Goal: Task Accomplishment & Management: Complete application form

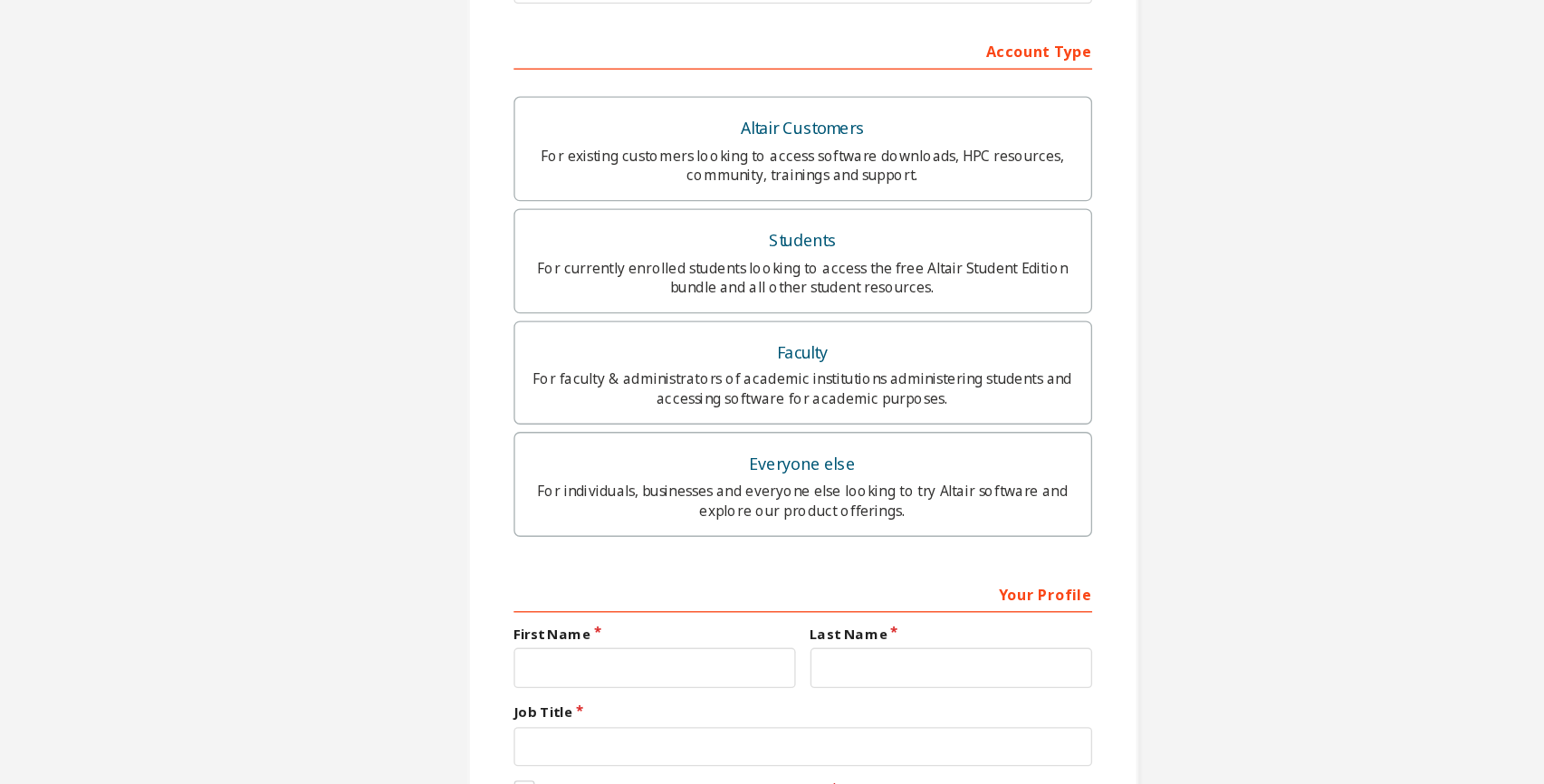
scroll to position [274, 0]
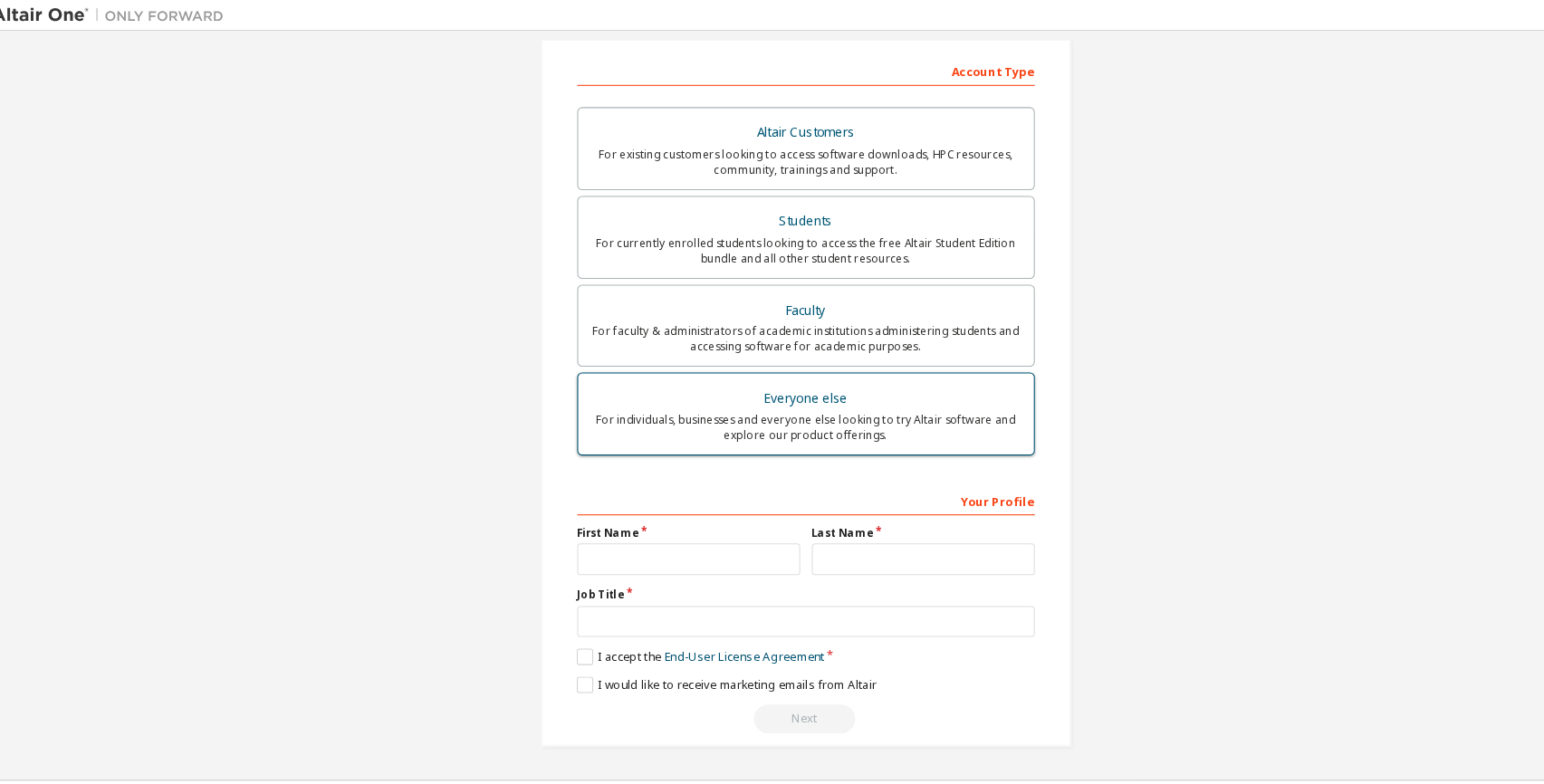
click at [770, 404] on div "For individuals, businesses and everyone else looking to try Altair software an…" at bounding box center [772, 401] width 406 height 29
click at [754, 370] on div "Everyone else" at bounding box center [772, 374] width 406 height 26
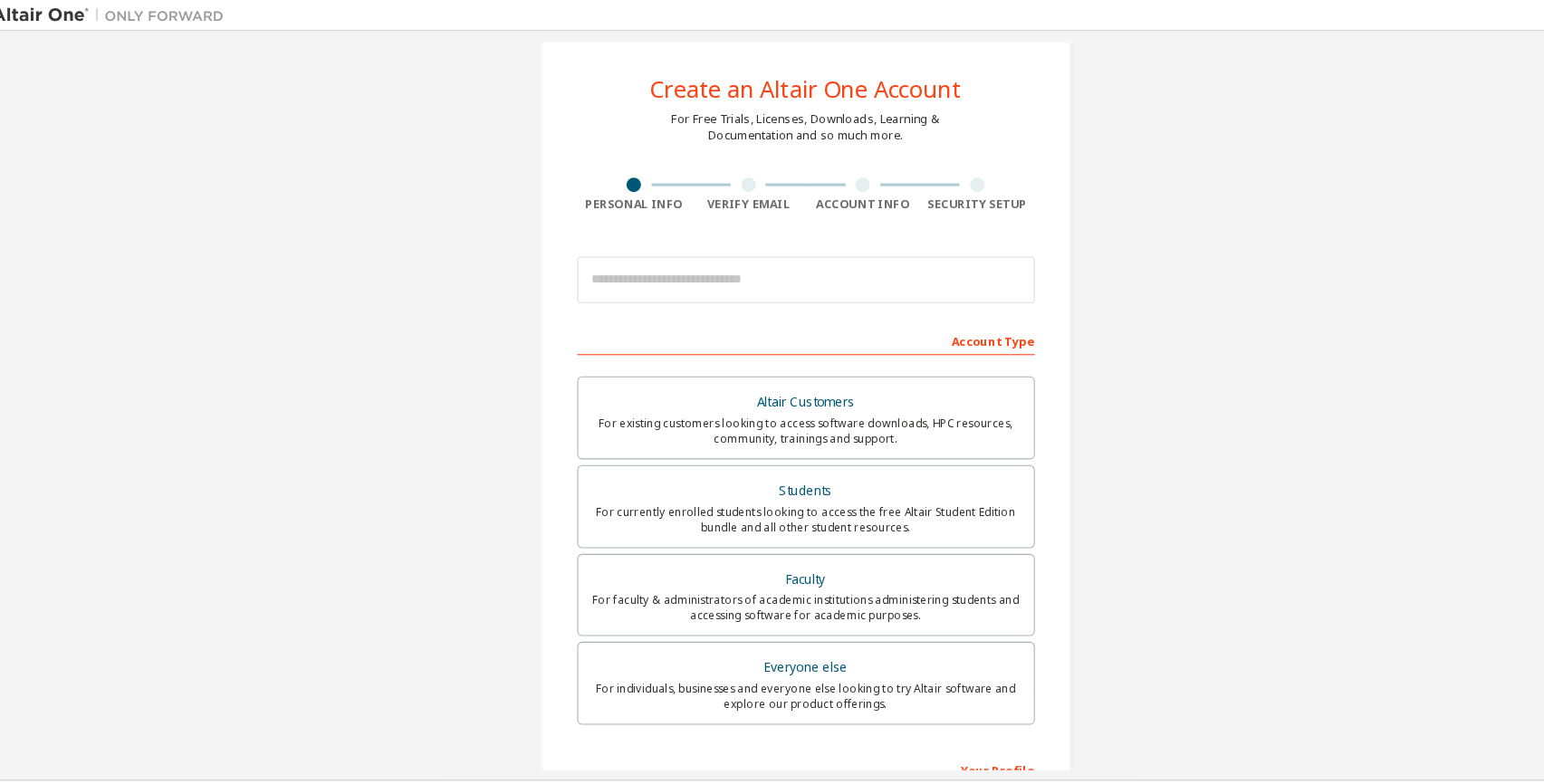
scroll to position [0, 0]
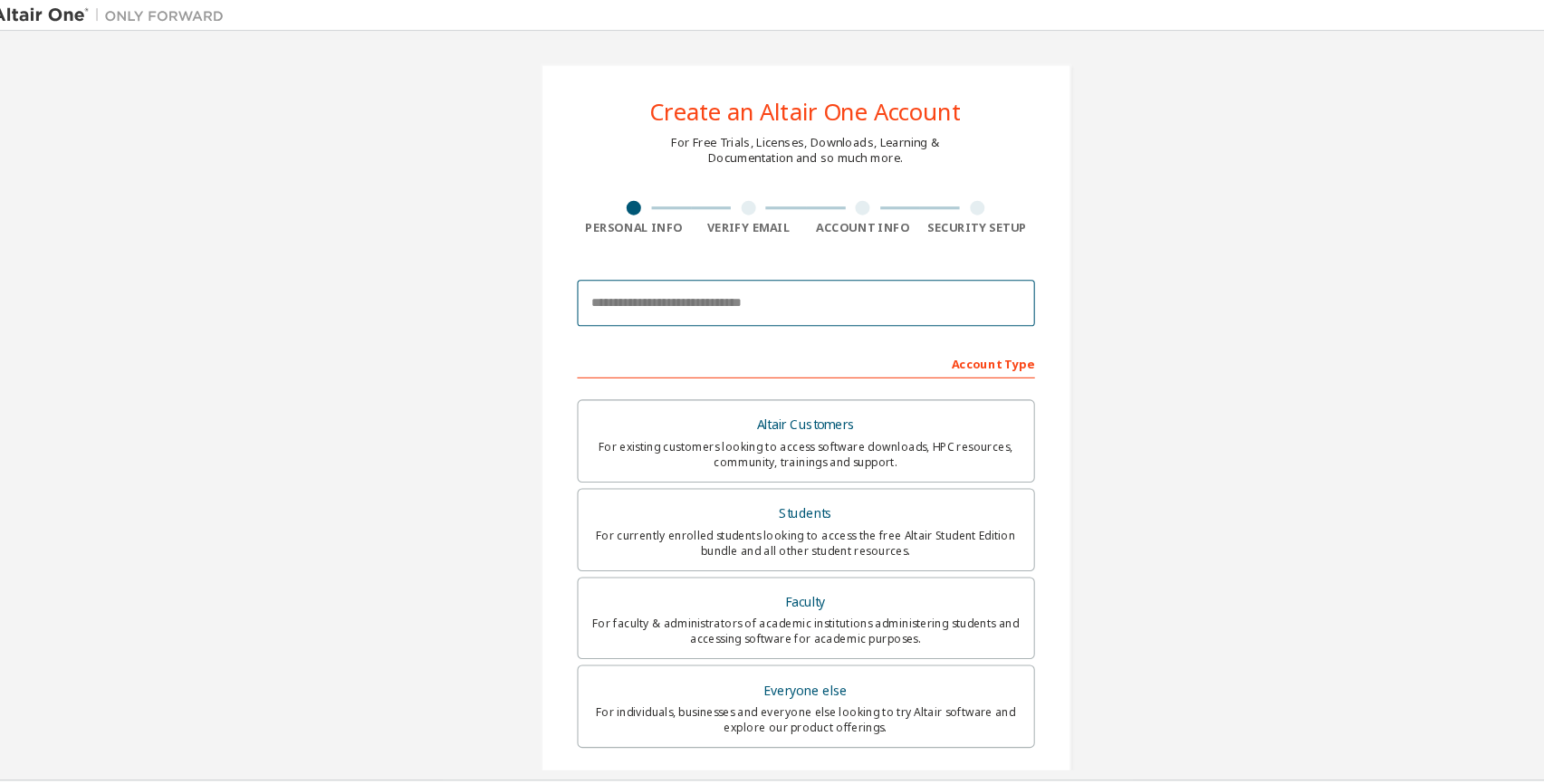
click at [734, 274] on input "email" at bounding box center [772, 284] width 429 height 44
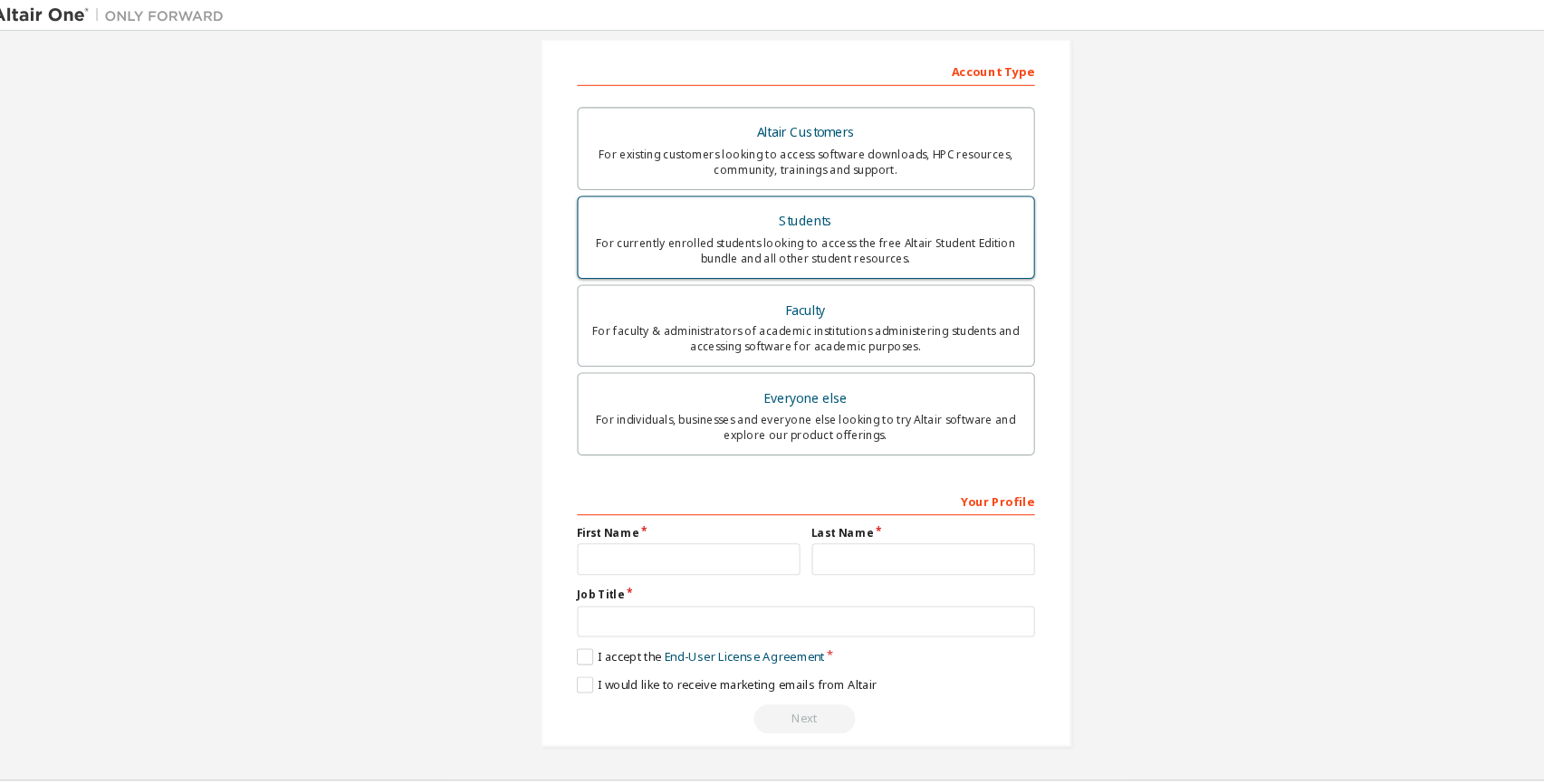
scroll to position [273, 0]
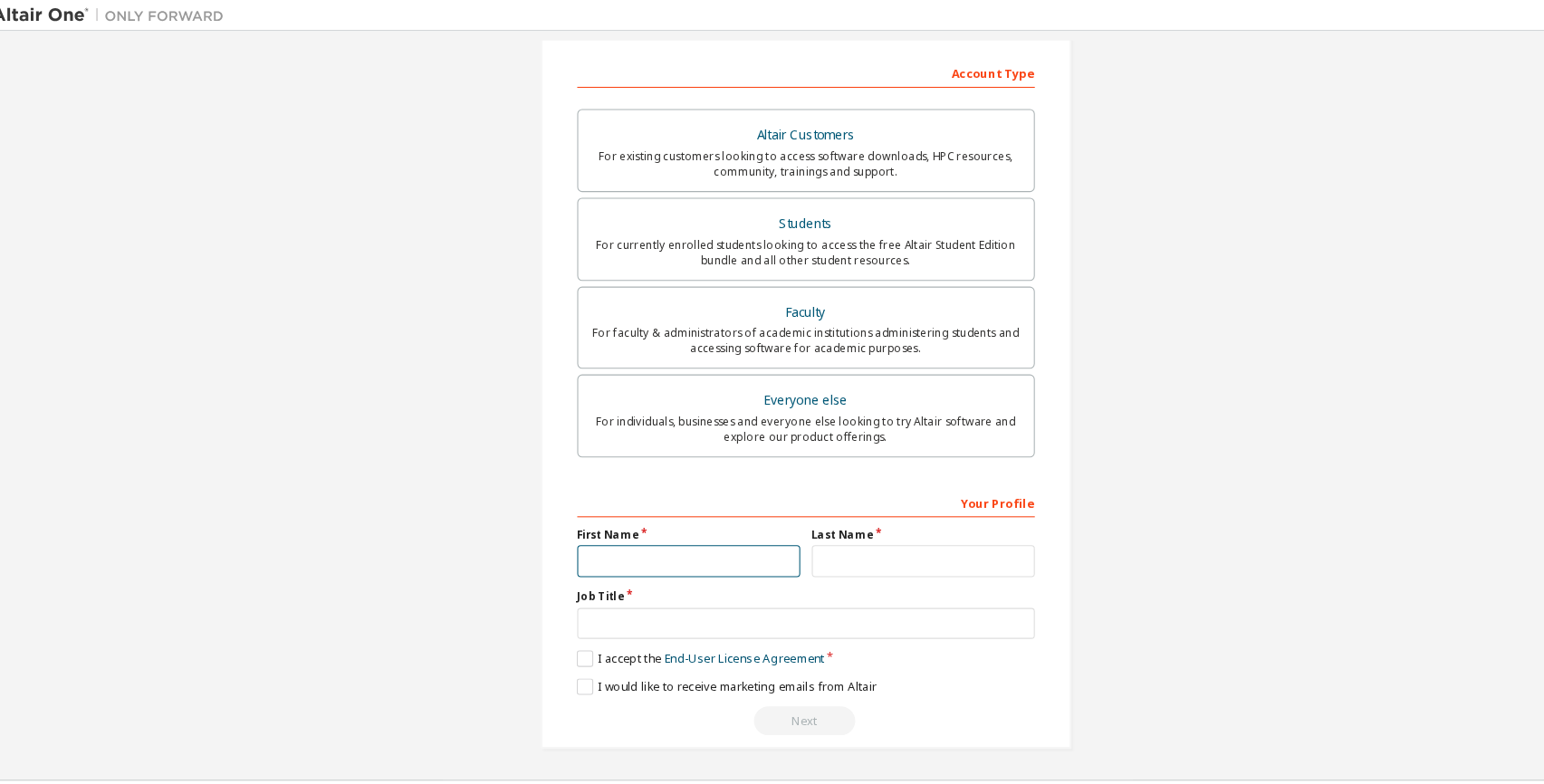
drag, startPoint x: 689, startPoint y: 533, endPoint x: 653, endPoint y: 585, distance: 63.2
click at [653, 585] on div "Your Profile First Name Last Name Job Title Please provide State/Province to he…" at bounding box center [772, 573] width 429 height 235
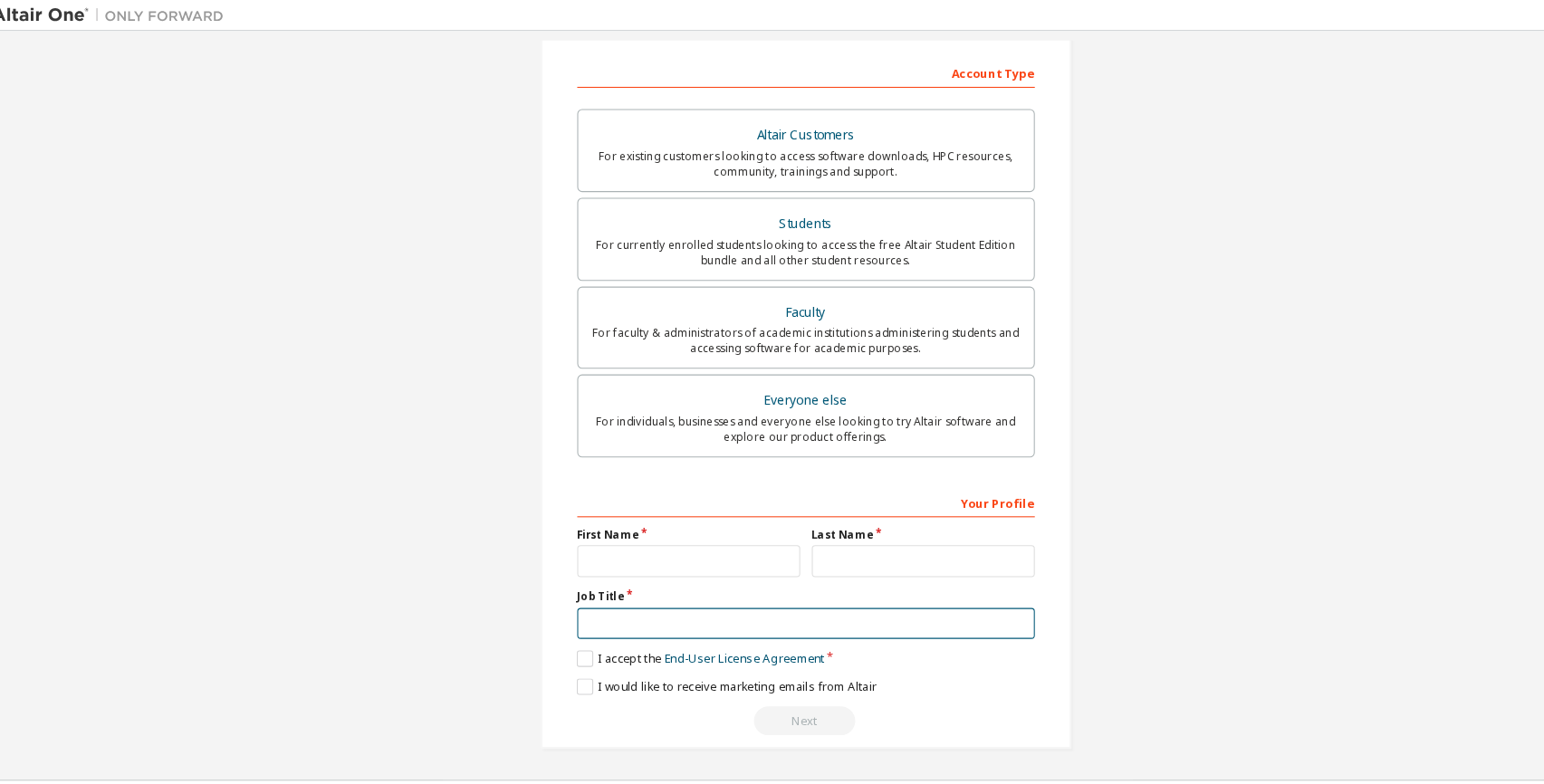
click at [653, 585] on input "text" at bounding box center [772, 585] width 429 height 30
click at [557, 620] on label "I accept the End-User License Agreement" at bounding box center [674, 617] width 233 height 15
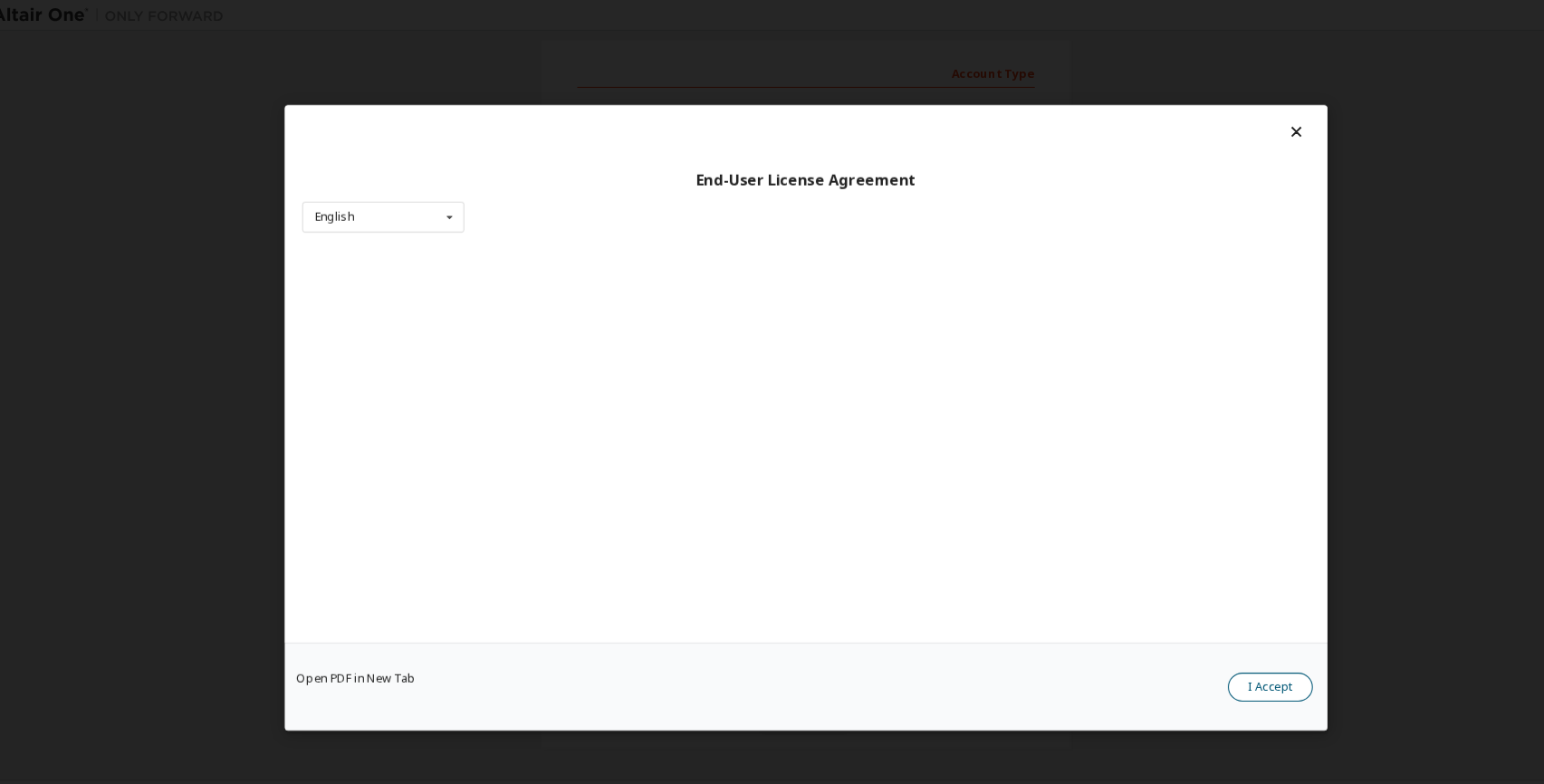
click at [1194, 633] on button "I Accept" at bounding box center [1207, 644] width 79 height 27
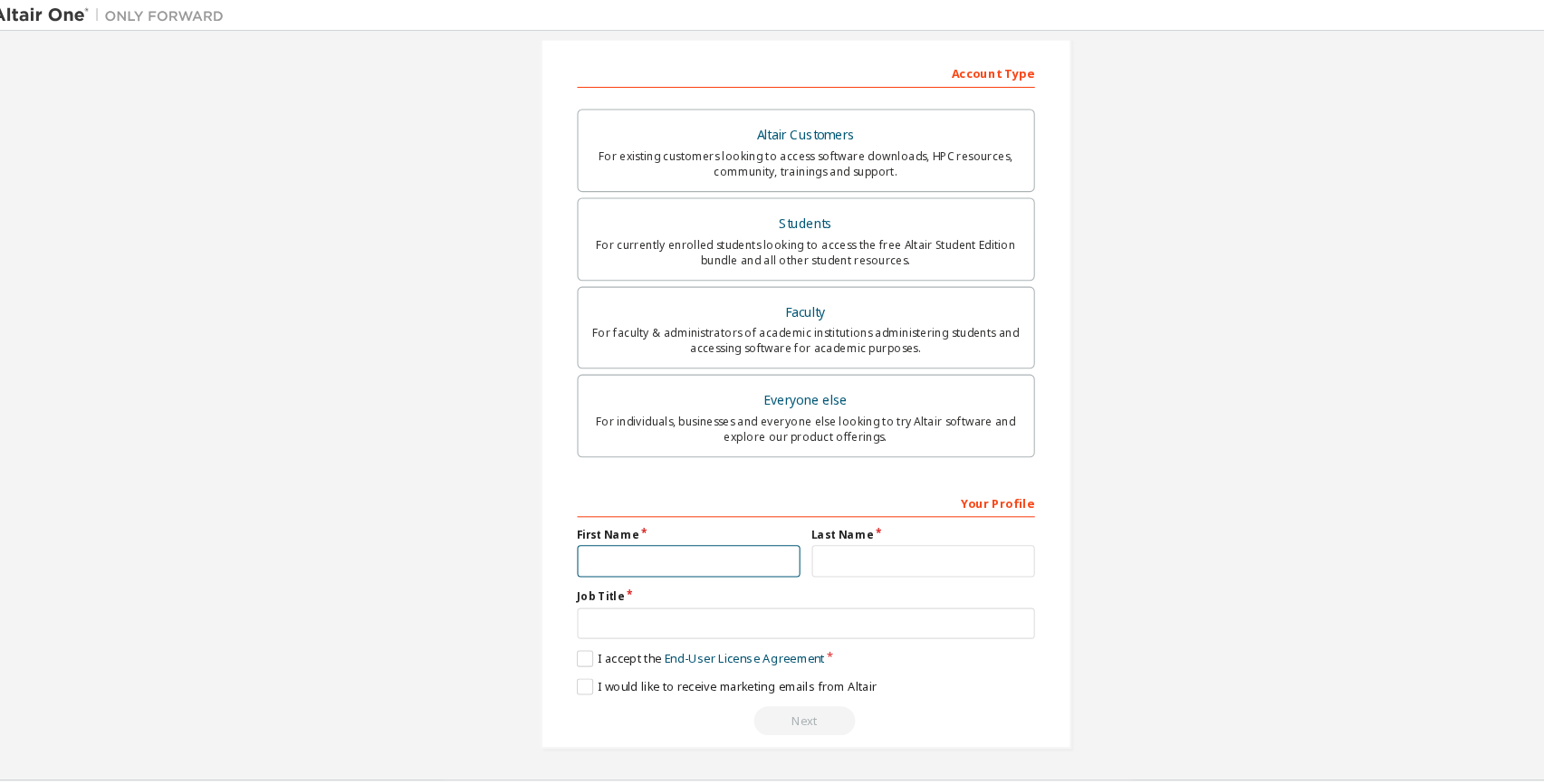
click at [716, 522] on input "text" at bounding box center [661, 526] width 209 height 30
type input "****"
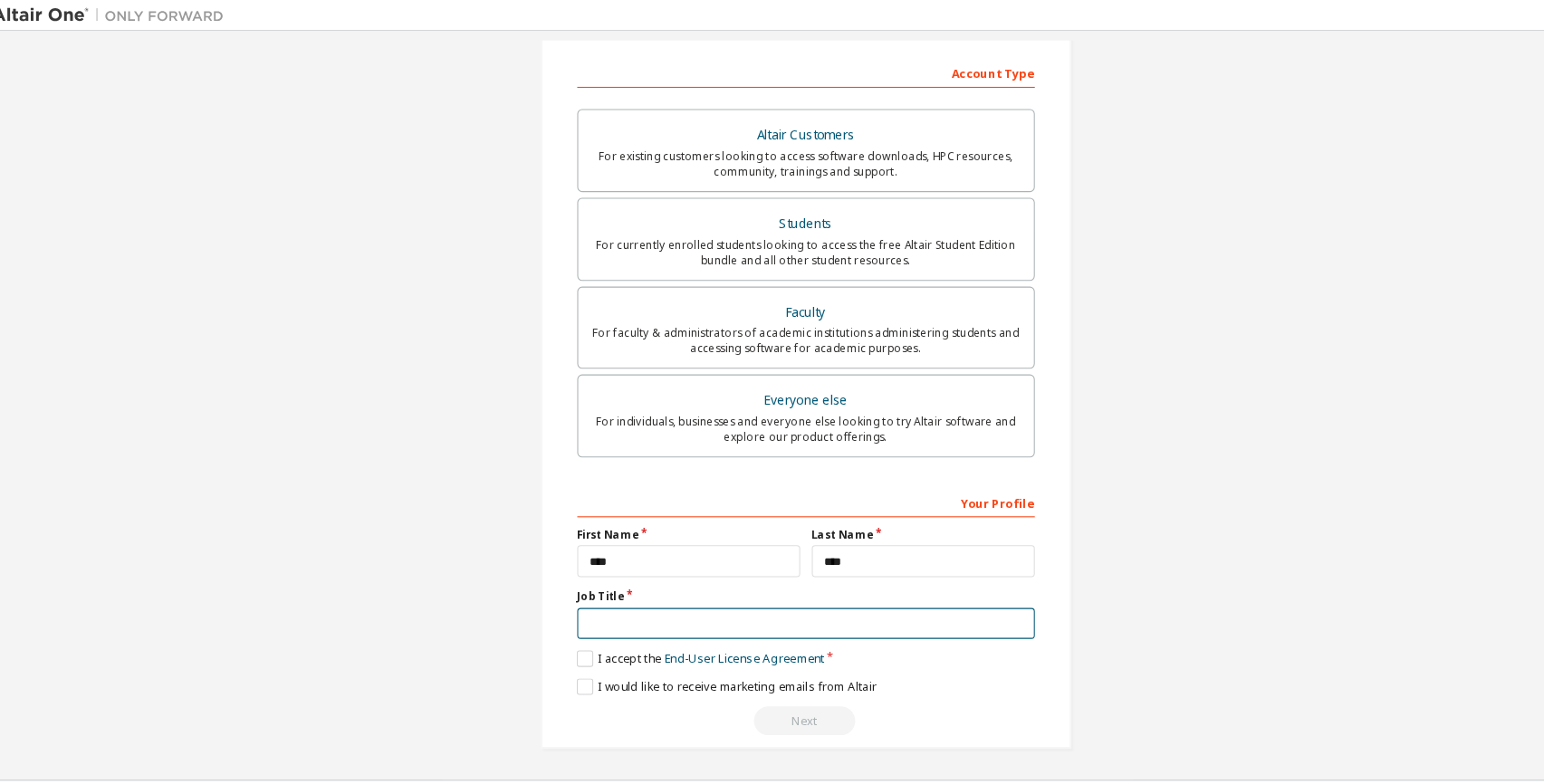
click at [668, 580] on input "text" at bounding box center [772, 585] width 429 height 30
type input "*******"
click at [574, 642] on label "I would like to receive marketing emails from Altair" at bounding box center [698, 644] width 282 height 15
click at [776, 675] on div "Next" at bounding box center [772, 676] width 429 height 27
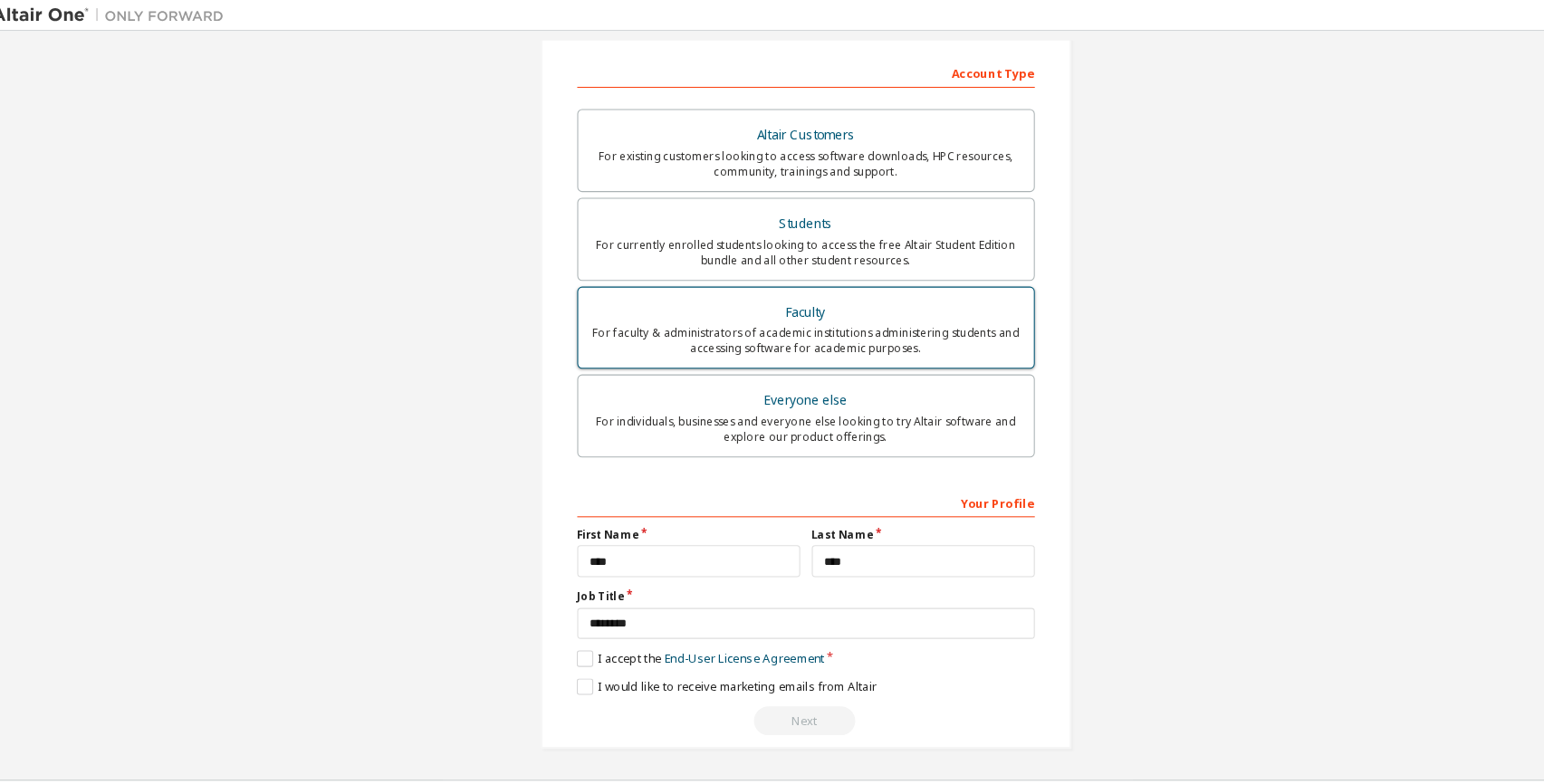
scroll to position [0, 0]
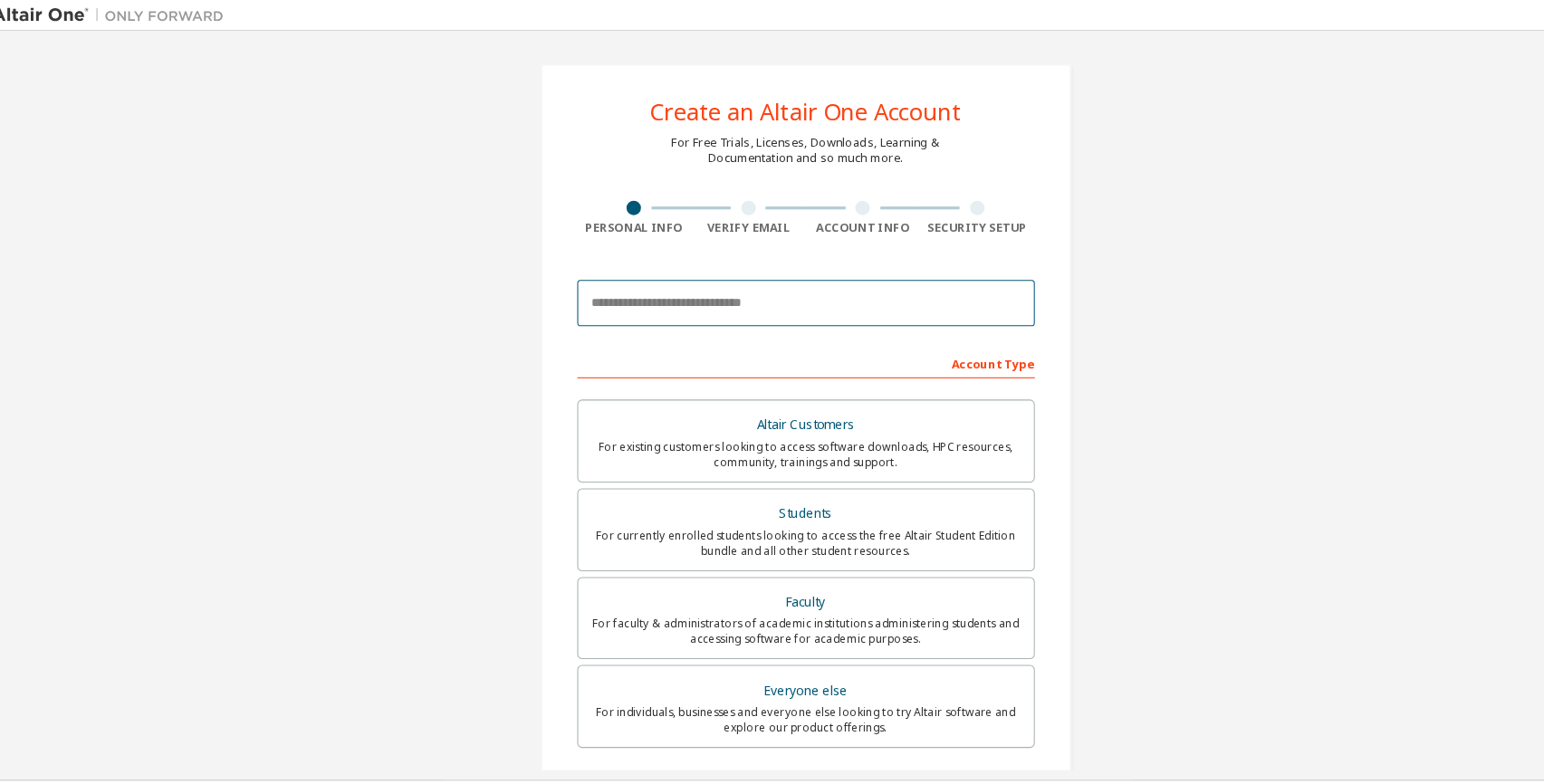
click at [777, 286] on input "email" at bounding box center [772, 284] width 429 height 44
paste input "**********"
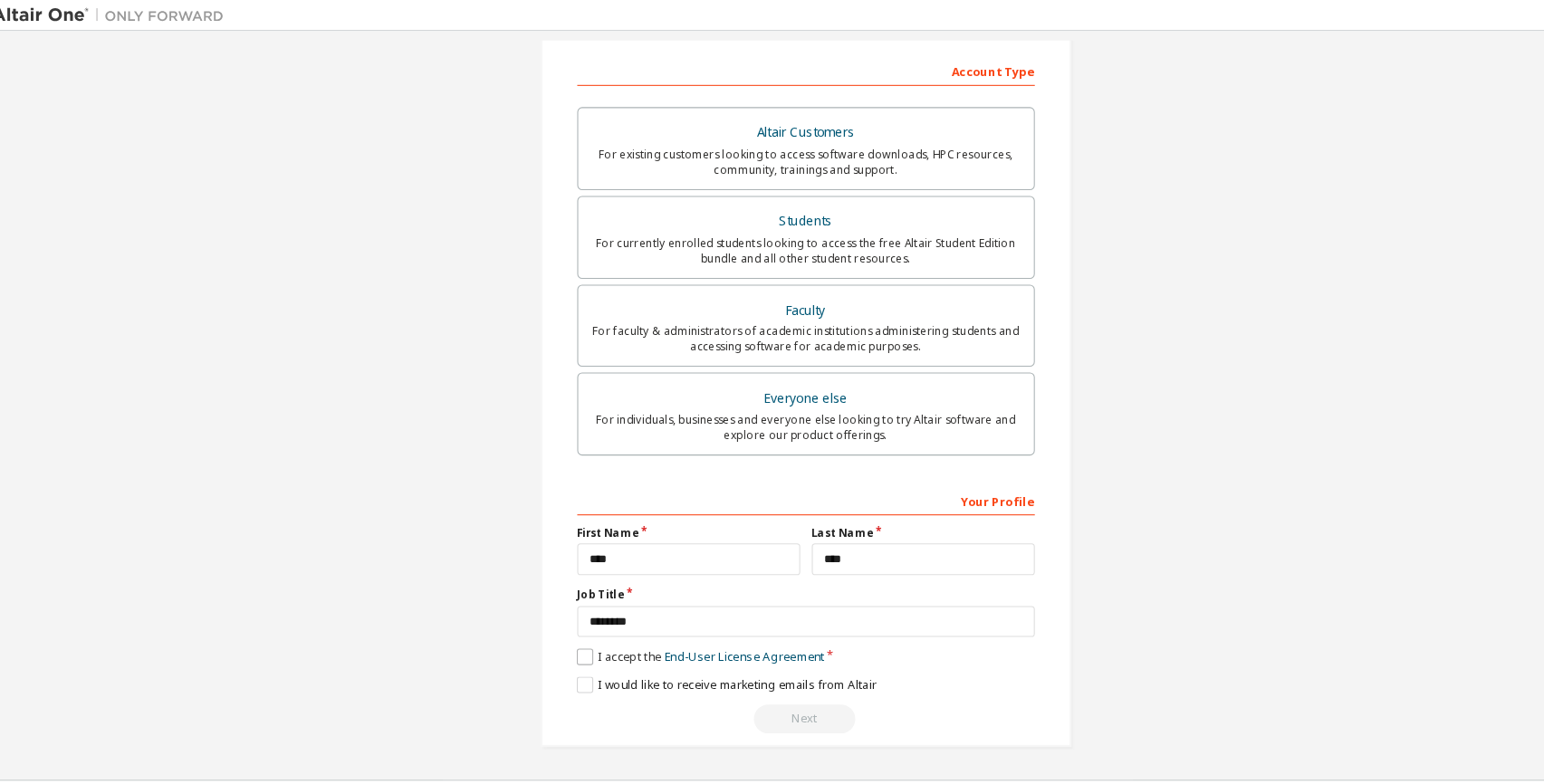
type input "**********"
click at [559, 616] on label "I accept the End-User License Agreement" at bounding box center [674, 616] width 233 height 15
click at [559, 634] on label "I would like to receive marketing emails from Altair" at bounding box center [698, 642] width 282 height 15
click at [563, 616] on label "I accept the End-User License Agreement" at bounding box center [674, 616] width 233 height 15
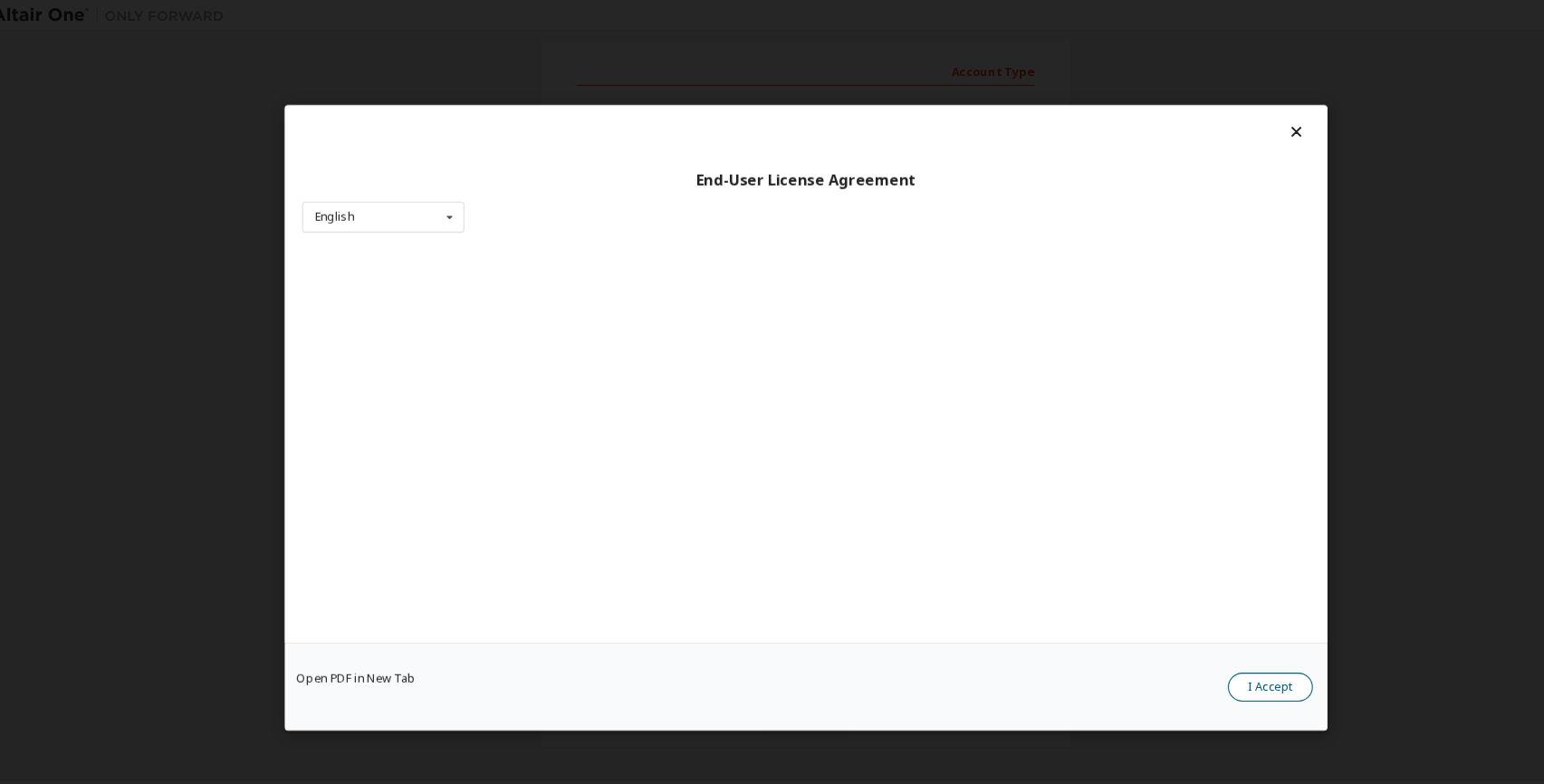
click at [1223, 652] on button "I Accept" at bounding box center [1207, 644] width 79 height 27
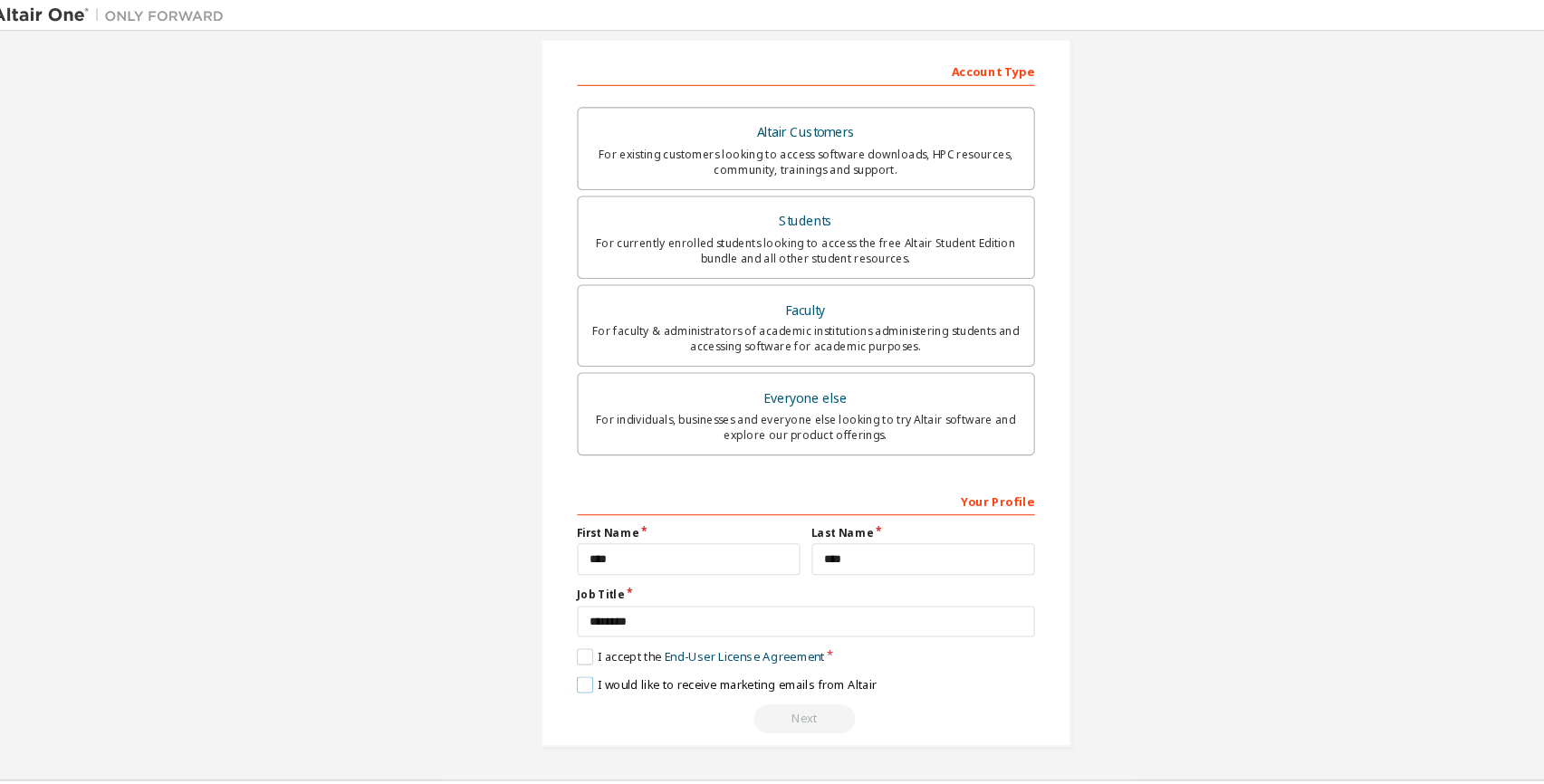
click at [722, 636] on label "I would like to receive marketing emails from Altair" at bounding box center [698, 642] width 282 height 15
click at [784, 680] on button "Next" at bounding box center [771, 674] width 95 height 27
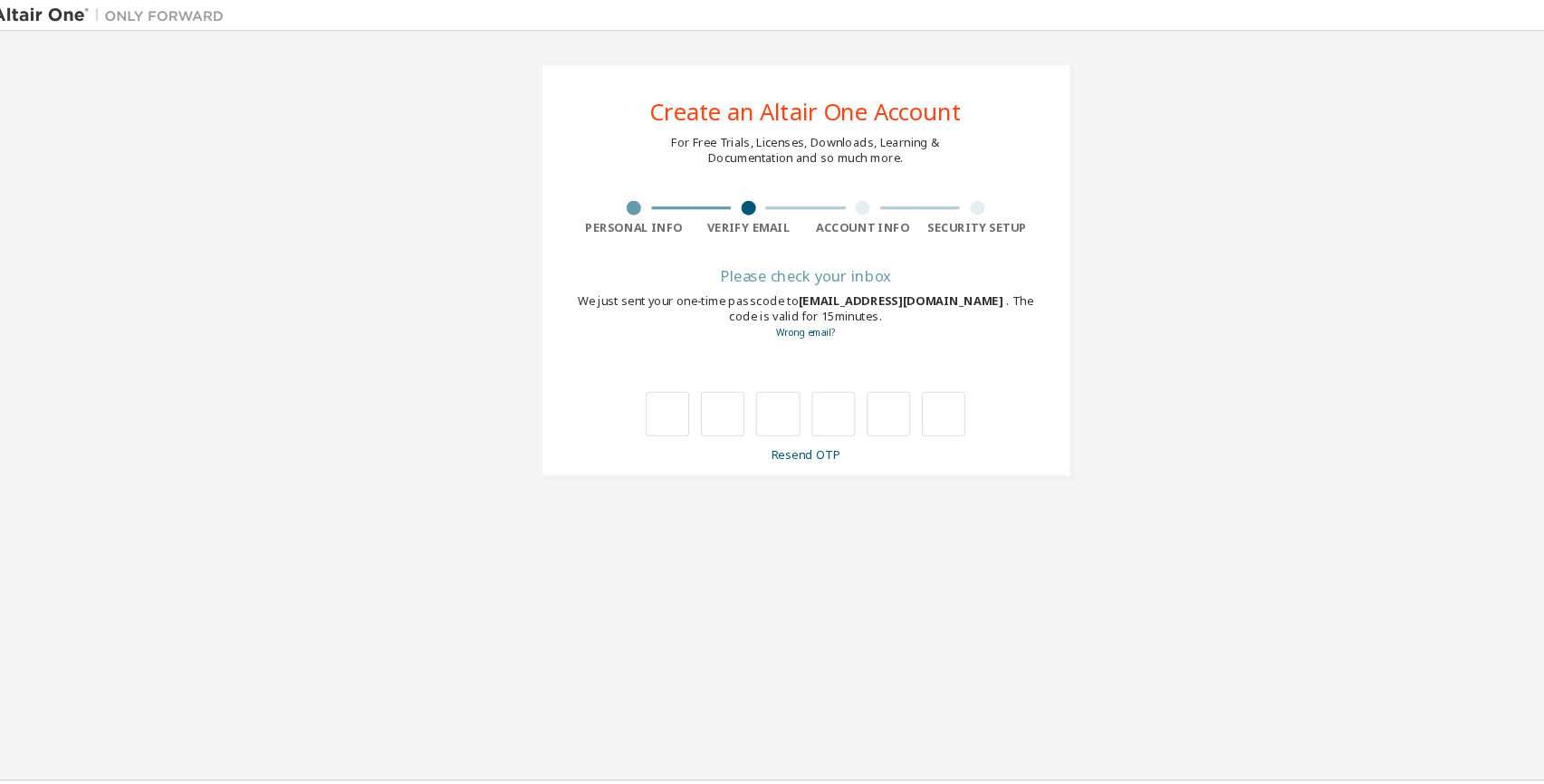
type input "*"
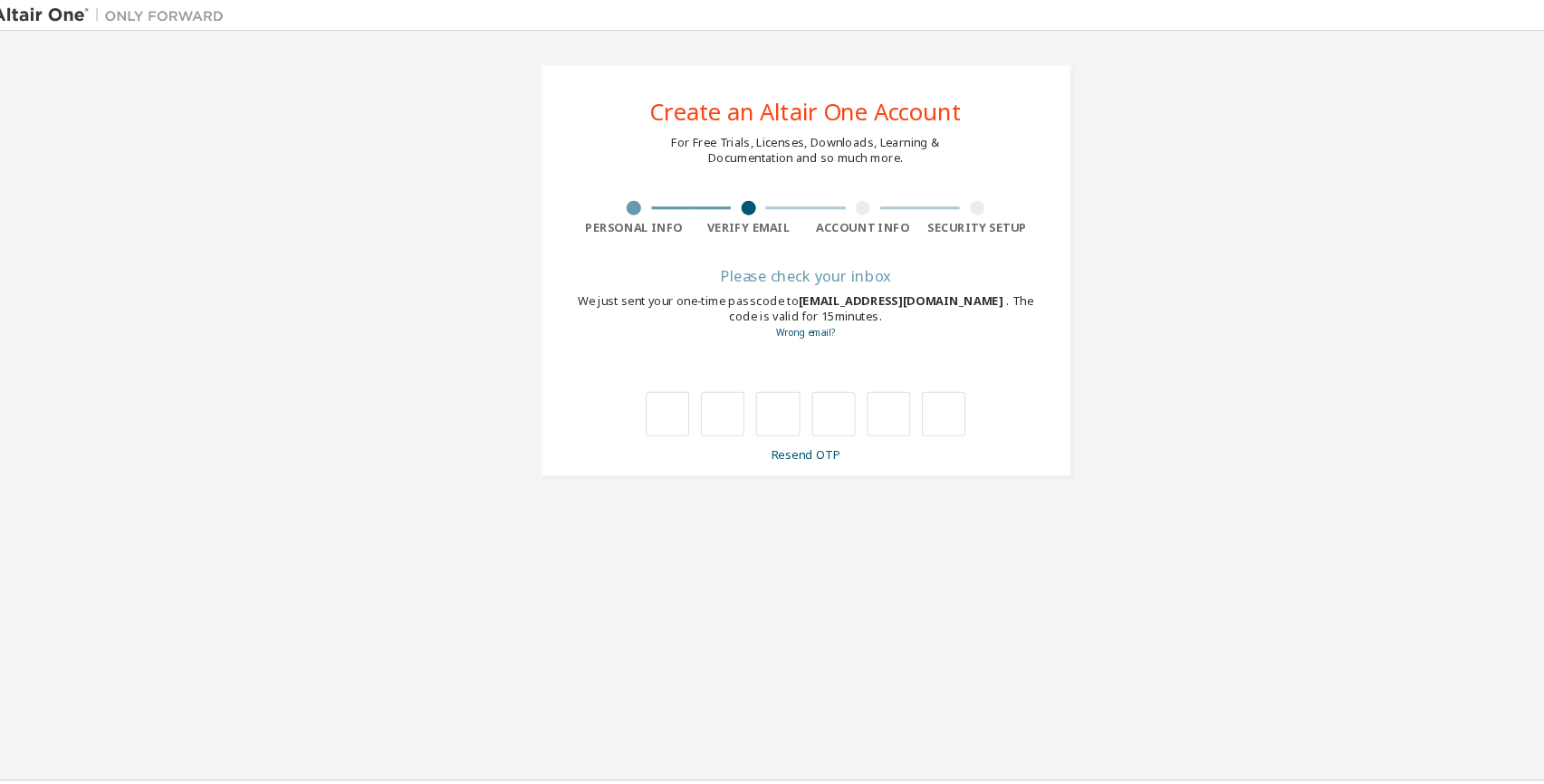
type input "*"
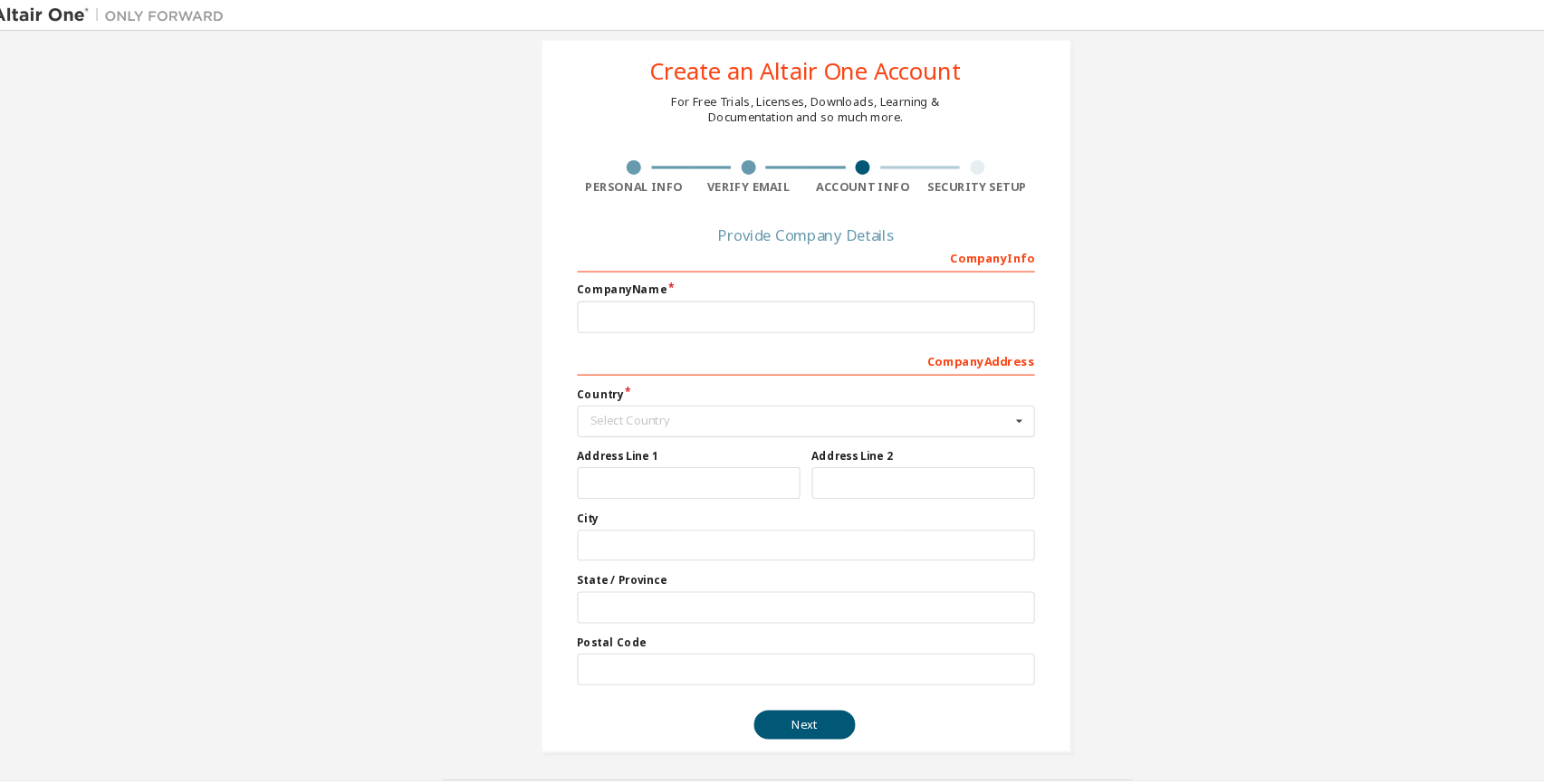
scroll to position [44, 0]
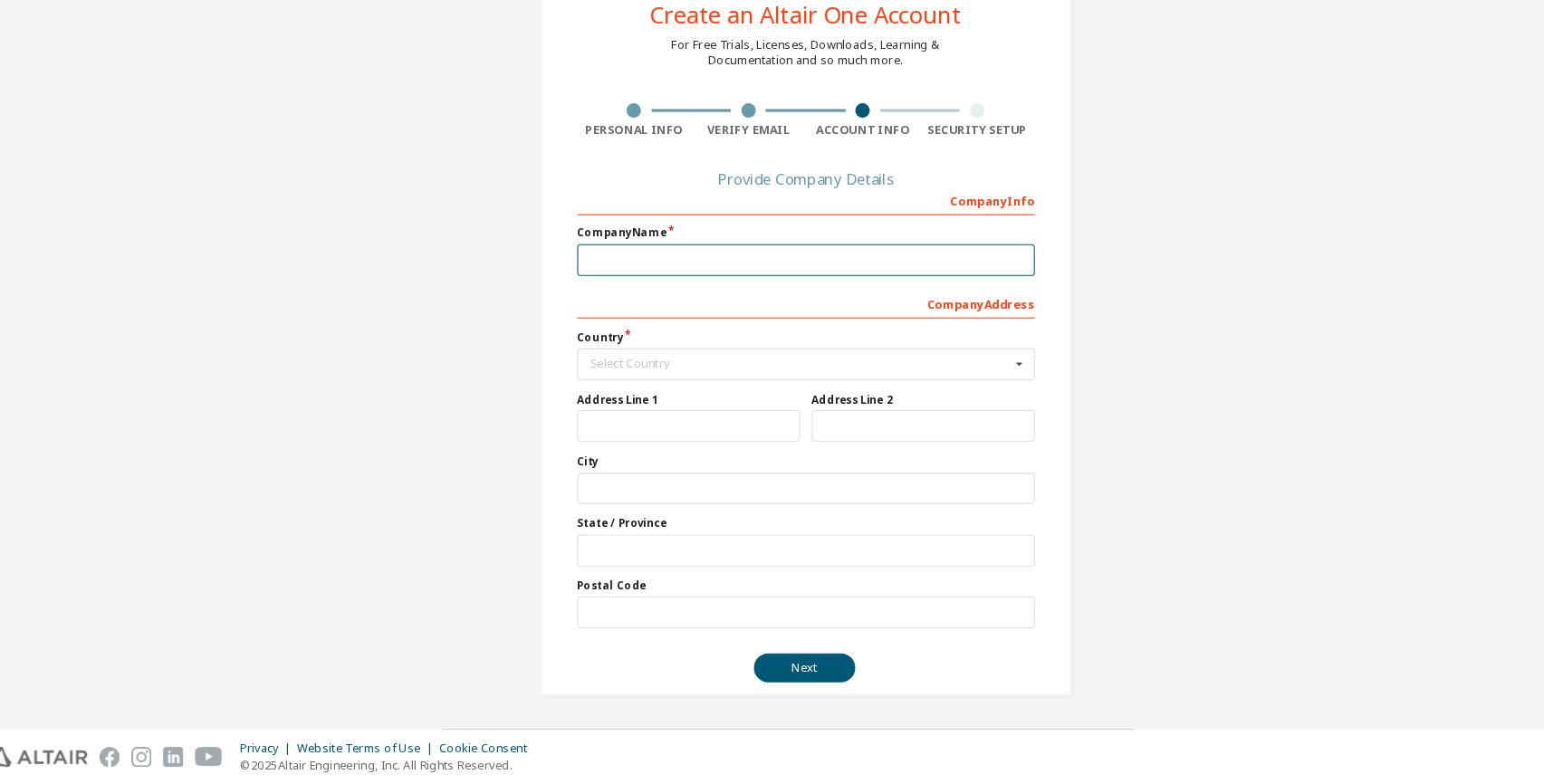
click at [786, 303] on input "text" at bounding box center [772, 291] width 429 height 30
type input "**********"
click at [683, 394] on div "Select Country" at bounding box center [767, 388] width 394 height 10
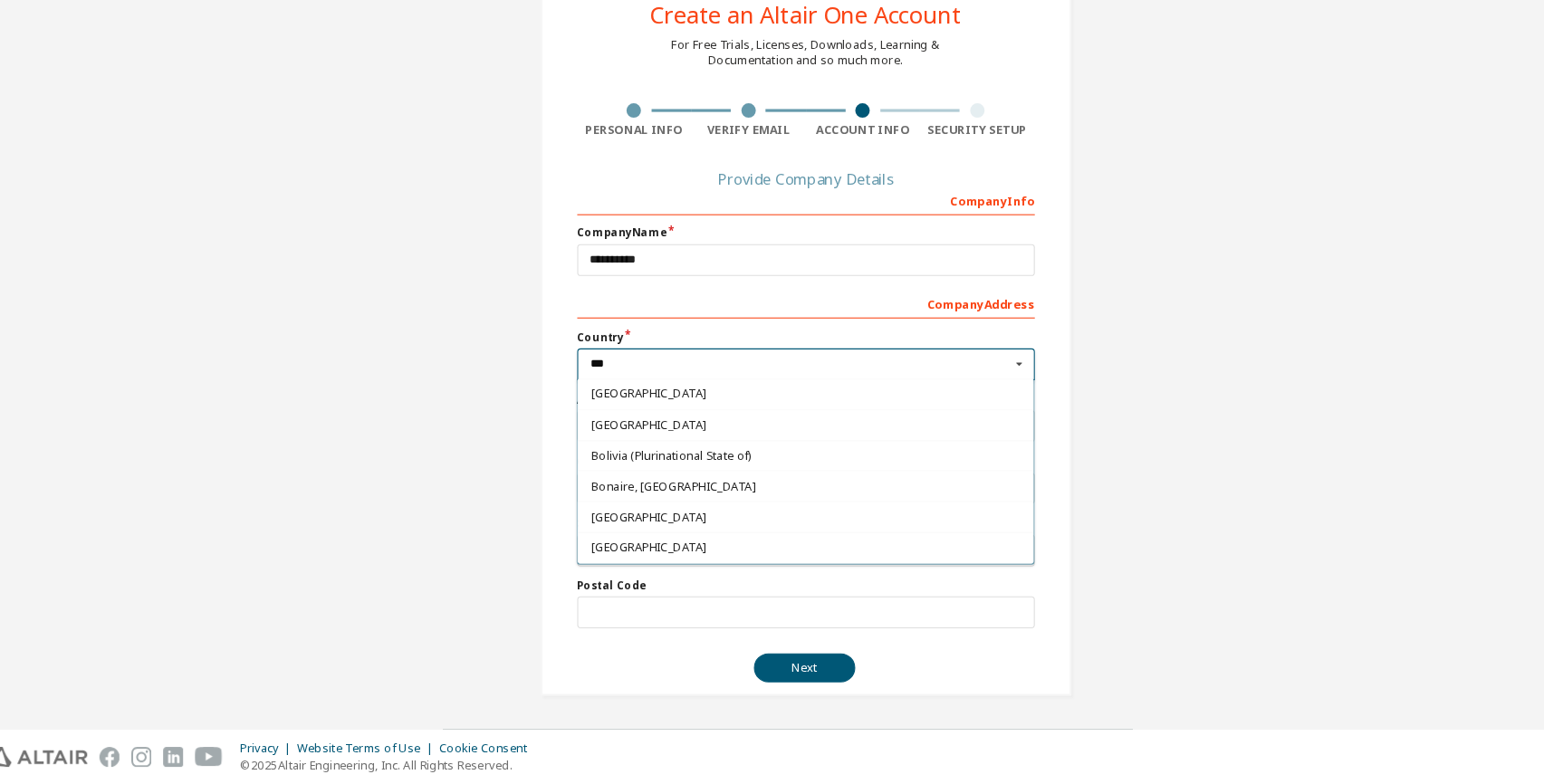
scroll to position [0, 0]
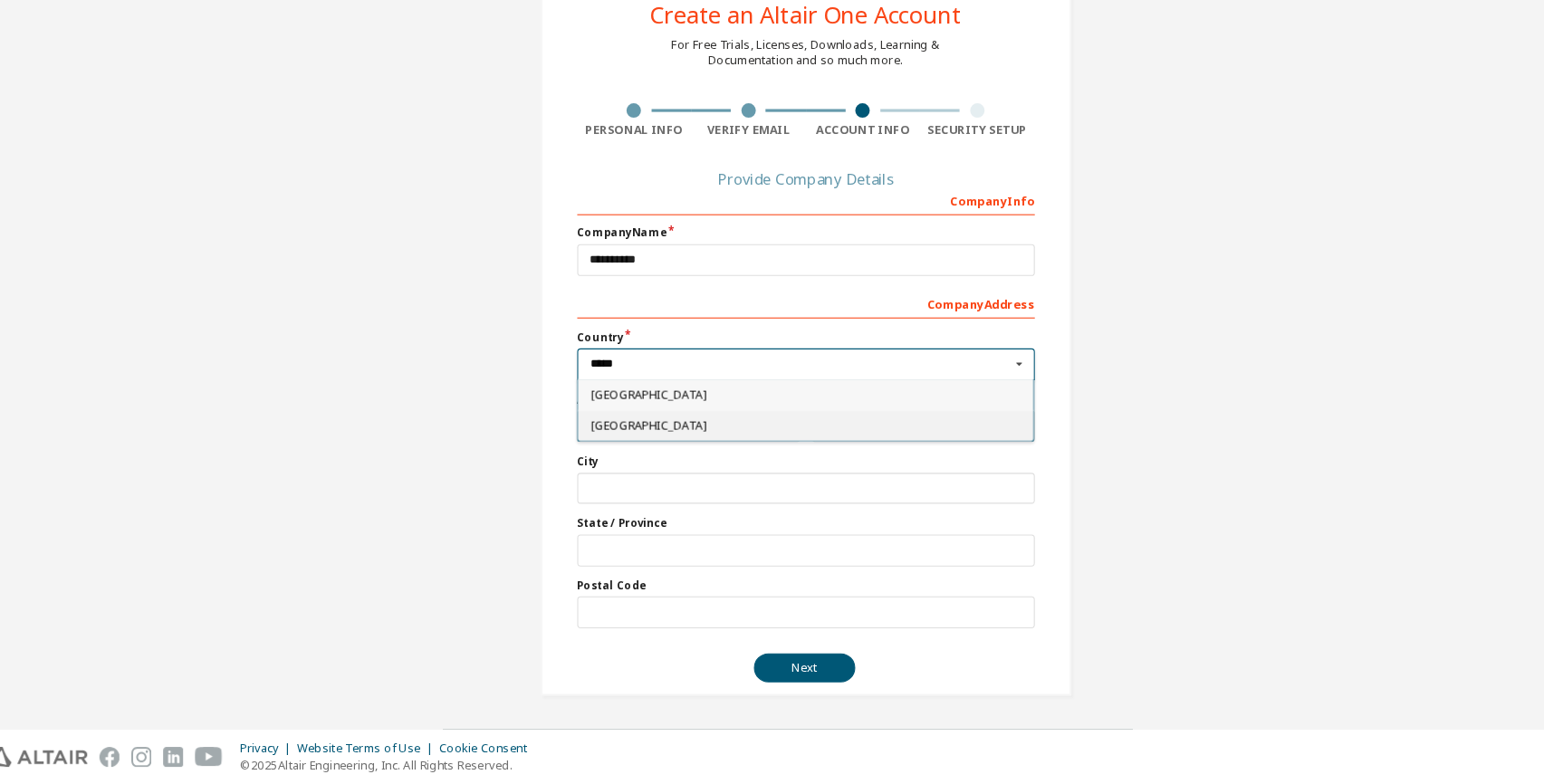
type input "*****"
click at [662, 449] on span "[GEOGRAPHIC_DATA]" at bounding box center [772, 446] width 403 height 10
type input "***"
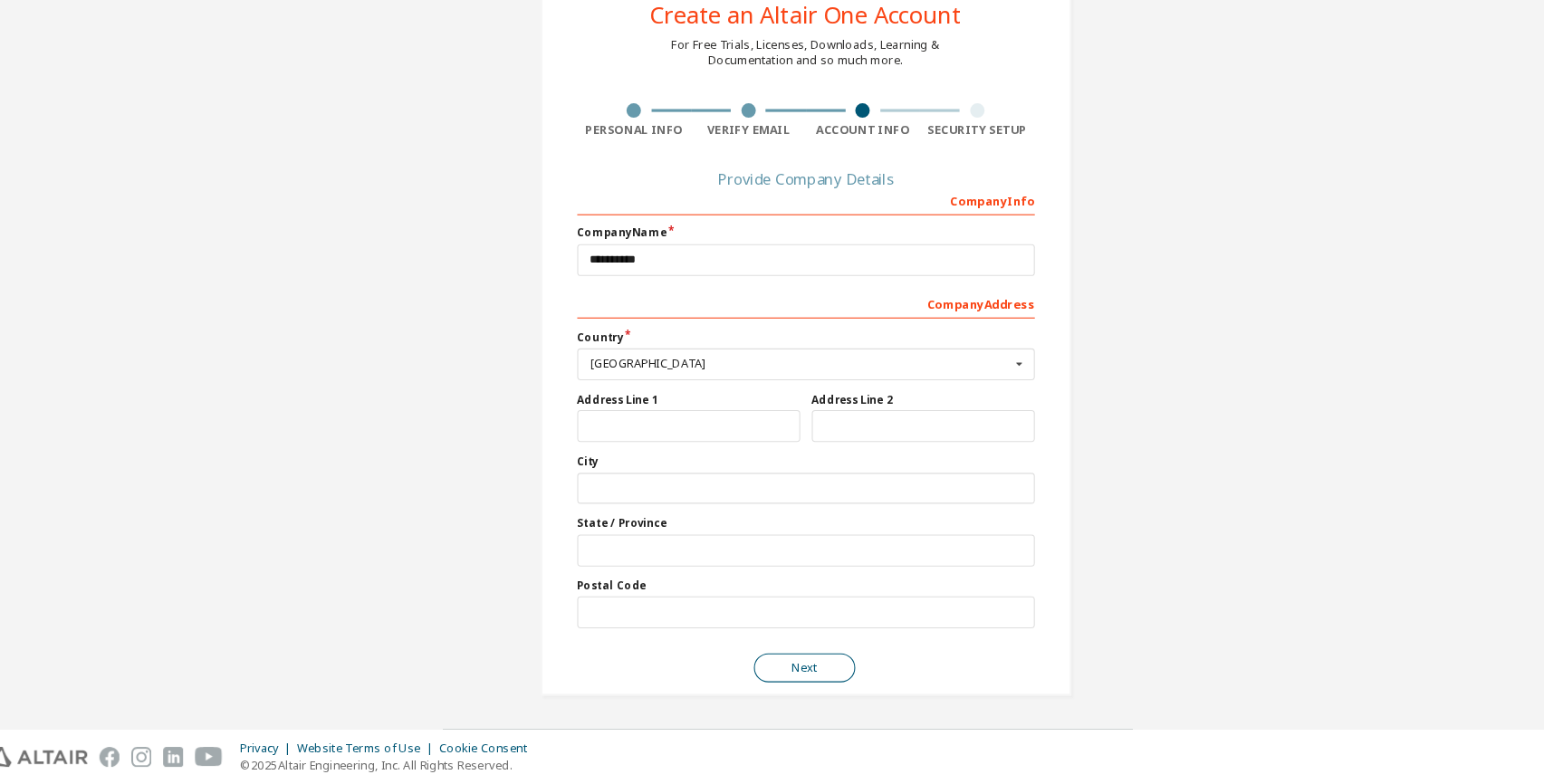
click at [757, 673] on button "Next" at bounding box center [771, 674] width 95 height 27
